Goal: Check status

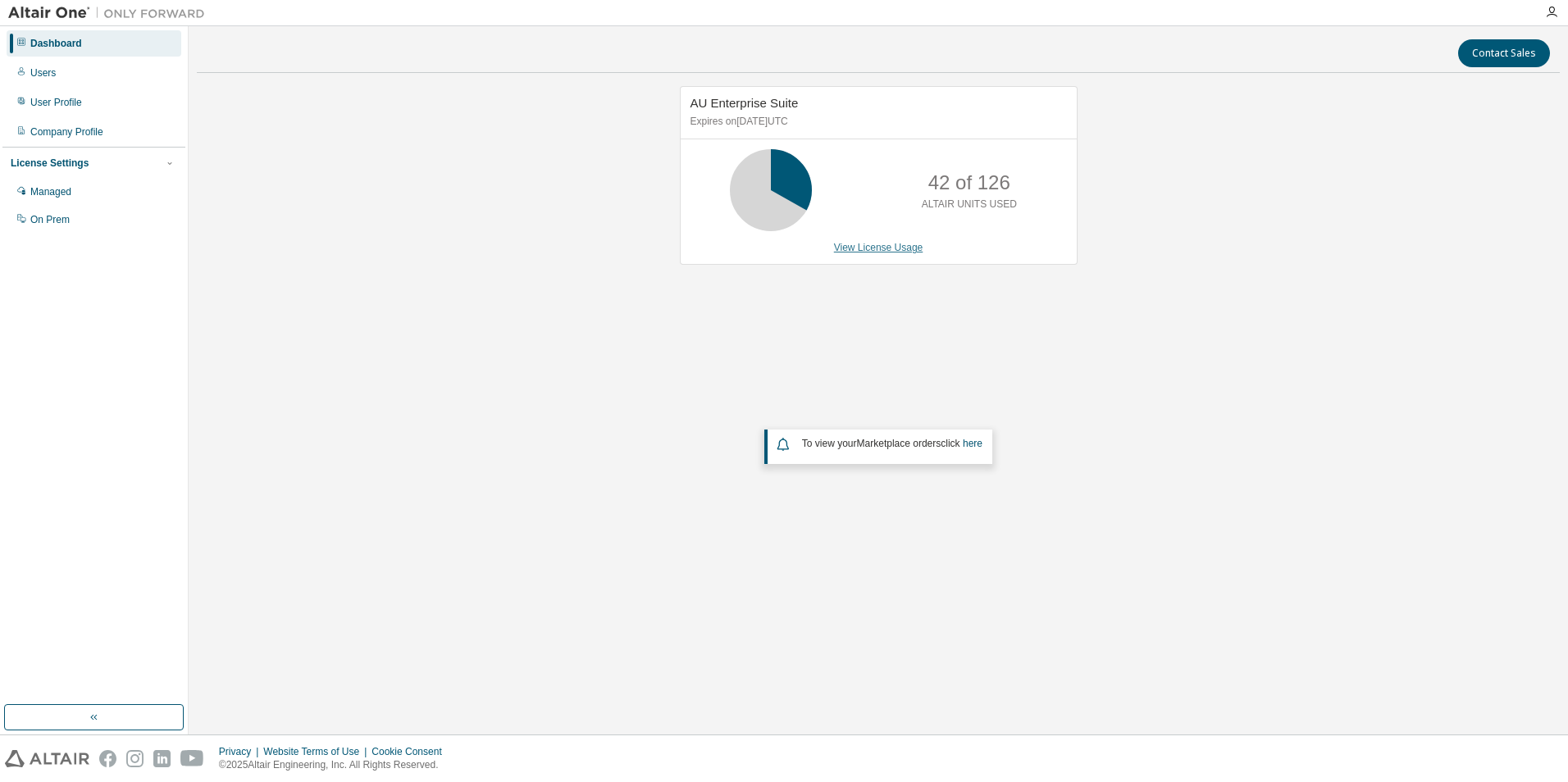
click at [869, 245] on link "View License Usage" at bounding box center [878, 248] width 90 height 11
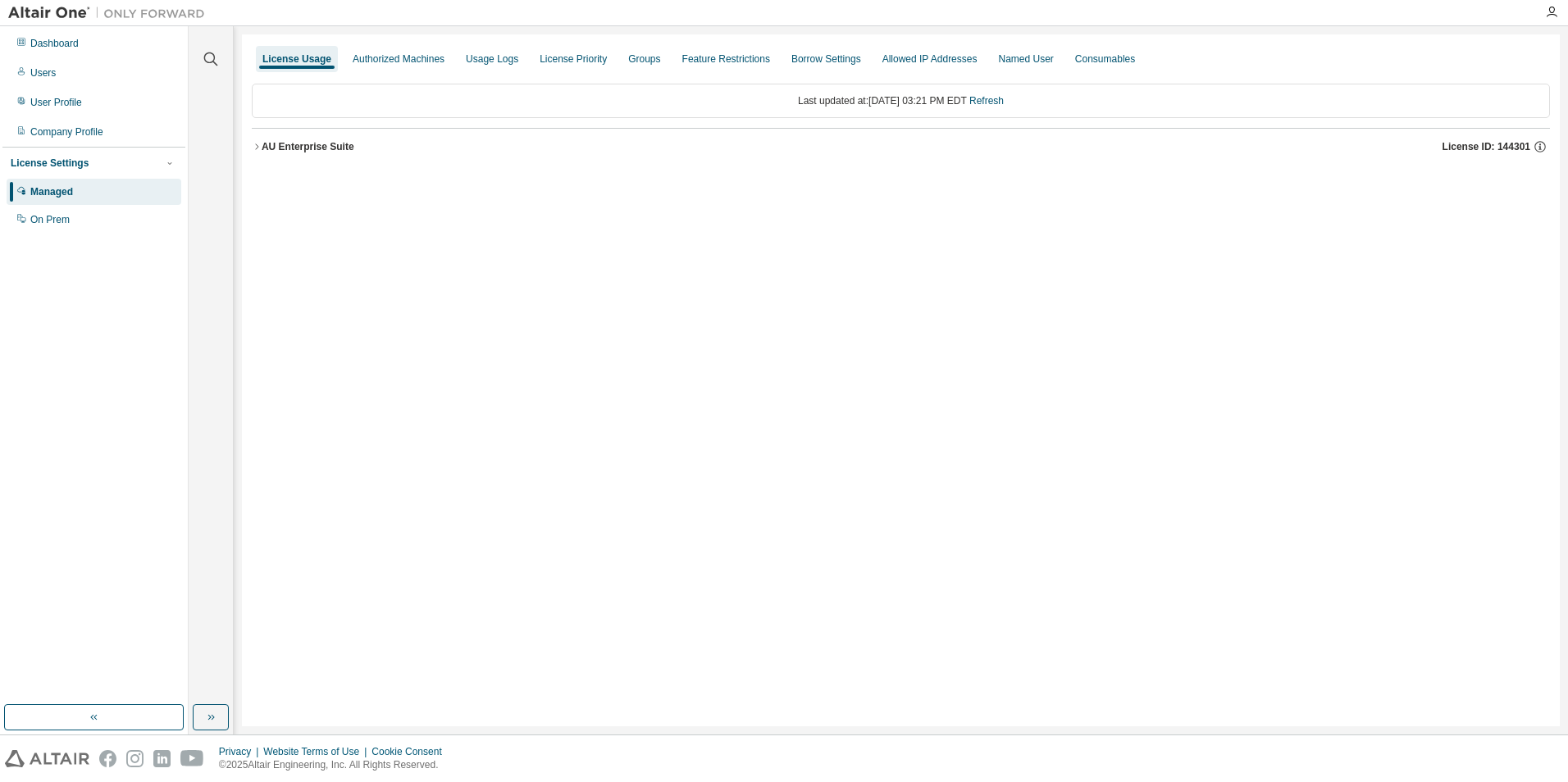
click at [272, 152] on div "AU Enterprise Suite" at bounding box center [307, 147] width 93 height 13
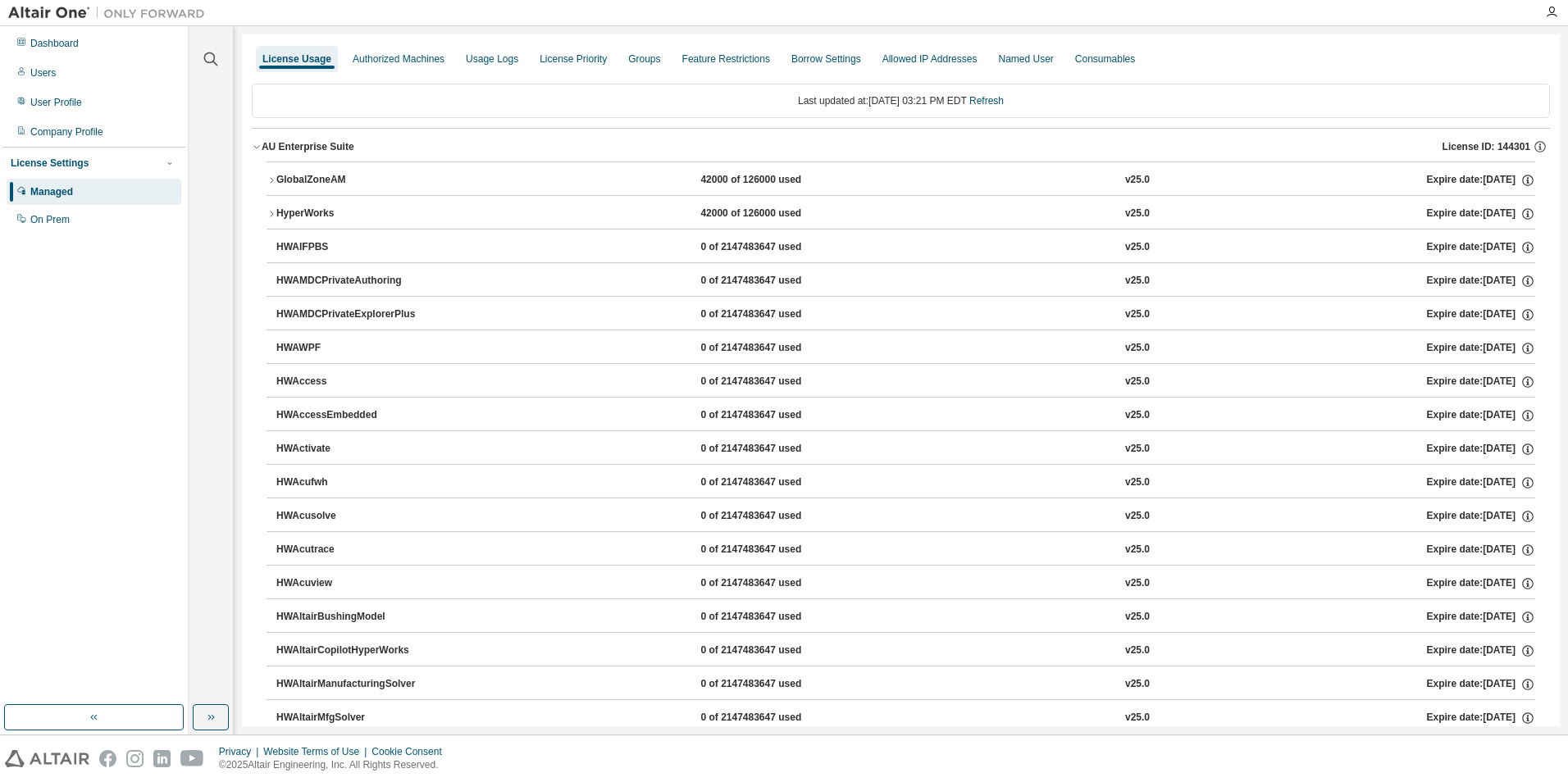
click at [280, 214] on div "HyperWorks" at bounding box center [350, 214] width 148 height 14
